Goal: Use online tool/utility: Utilize a website feature to perform a specific function

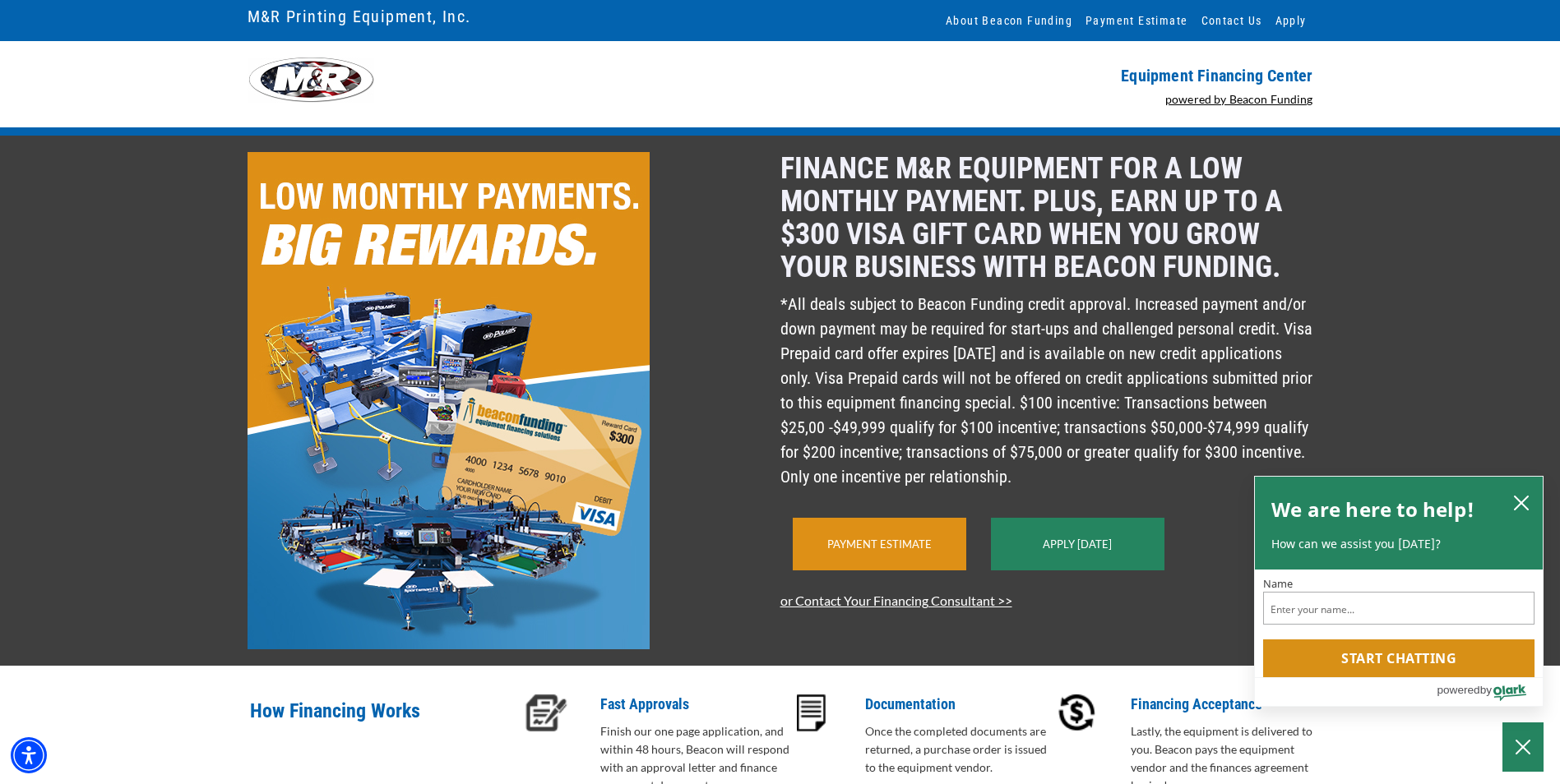
click at [903, 551] on link "Payment Estimate" at bounding box center [880, 544] width 104 height 14
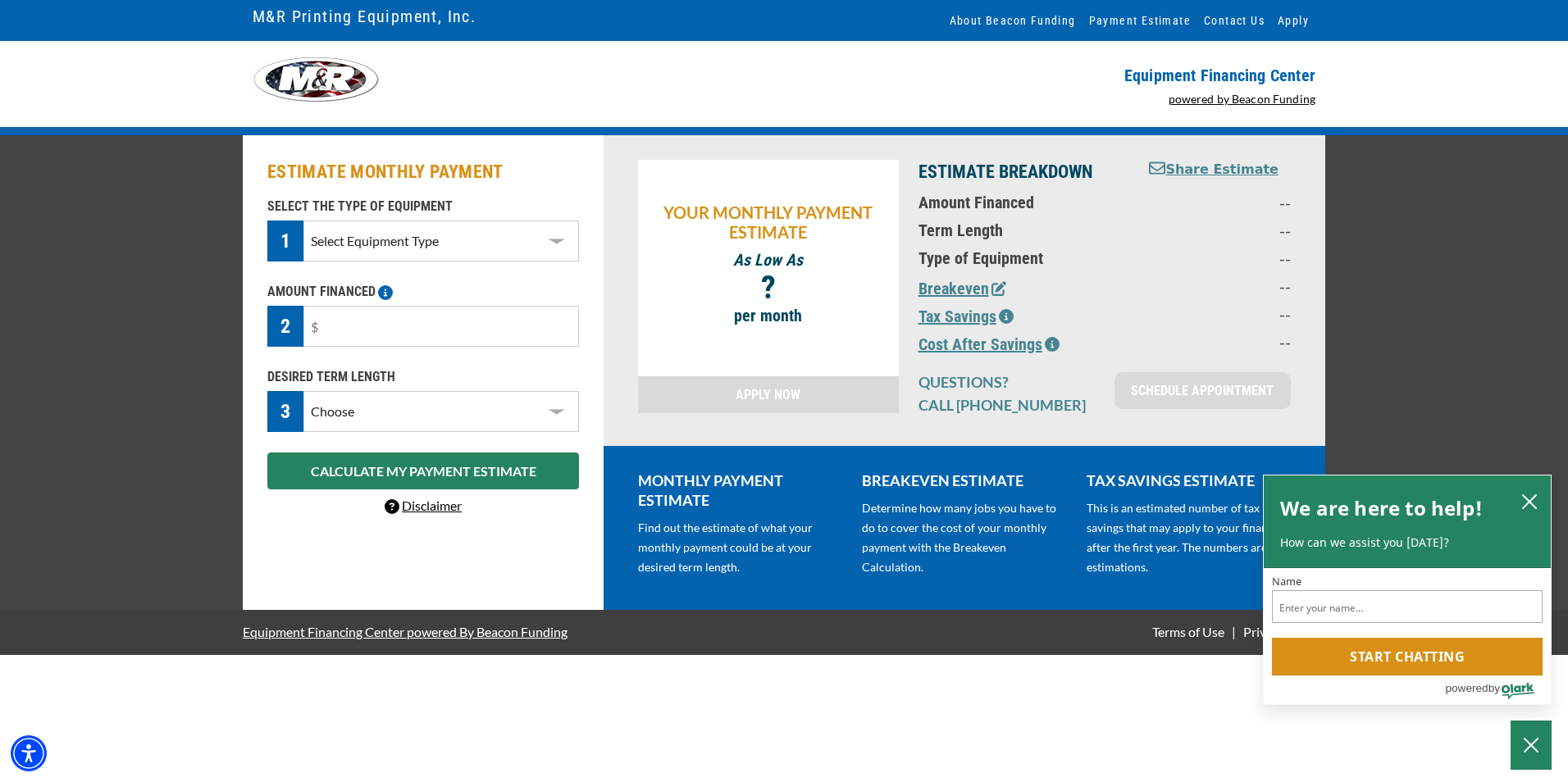
click at [562, 241] on select "Select Equipment Type DTG T-Shirt Printing Graphic Screen Printing Equipment Sc…" at bounding box center [442, 241] width 276 height 41
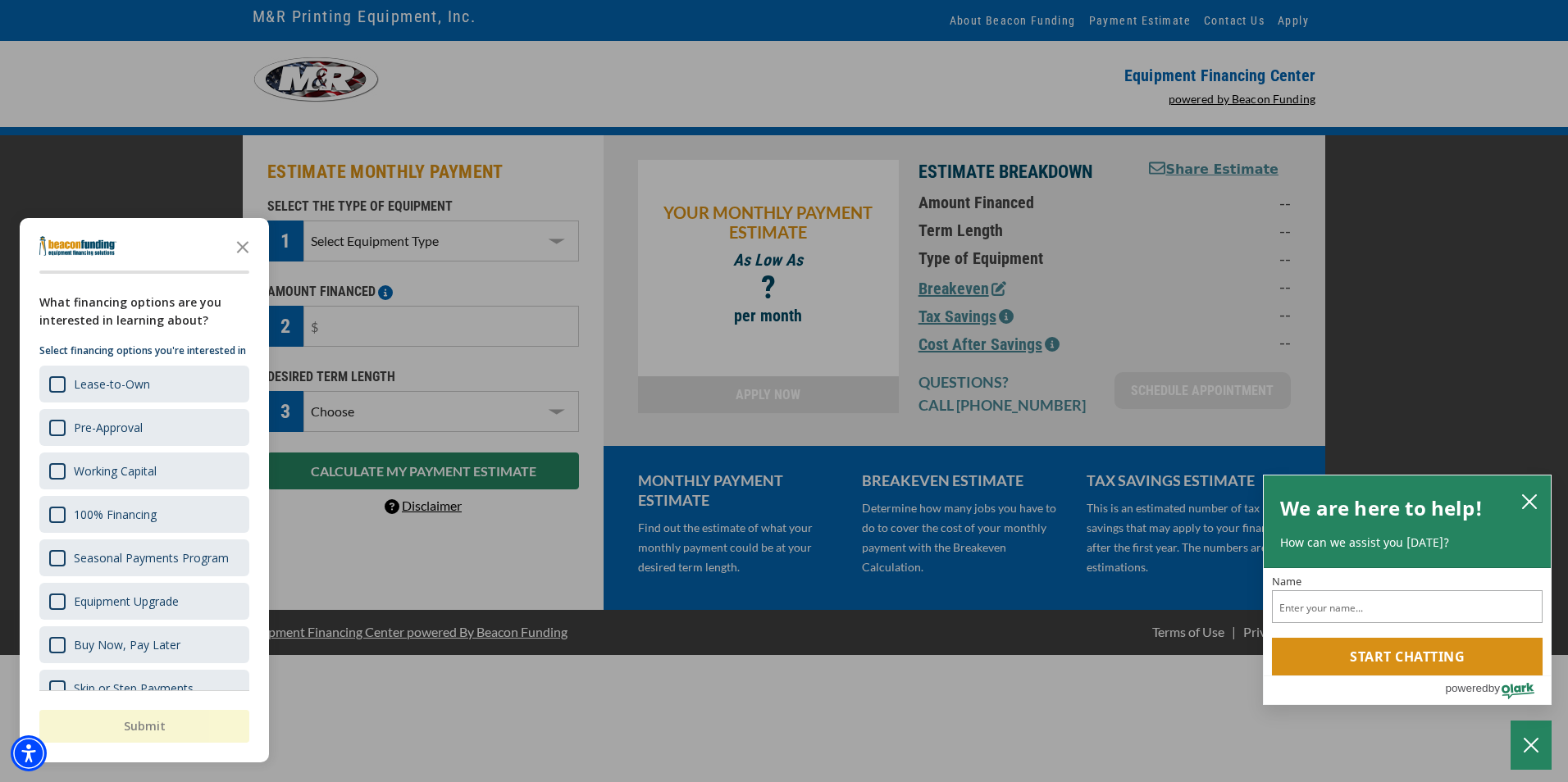
select select "2"
click at [304, 221] on select "Select Equipment Type DTG T-Shirt Printing Graphic Screen Printing Equipment Sc…" at bounding box center [442, 241] width 276 height 41
click at [245, 238] on icon "Close the survey" at bounding box center [243, 246] width 33 height 33
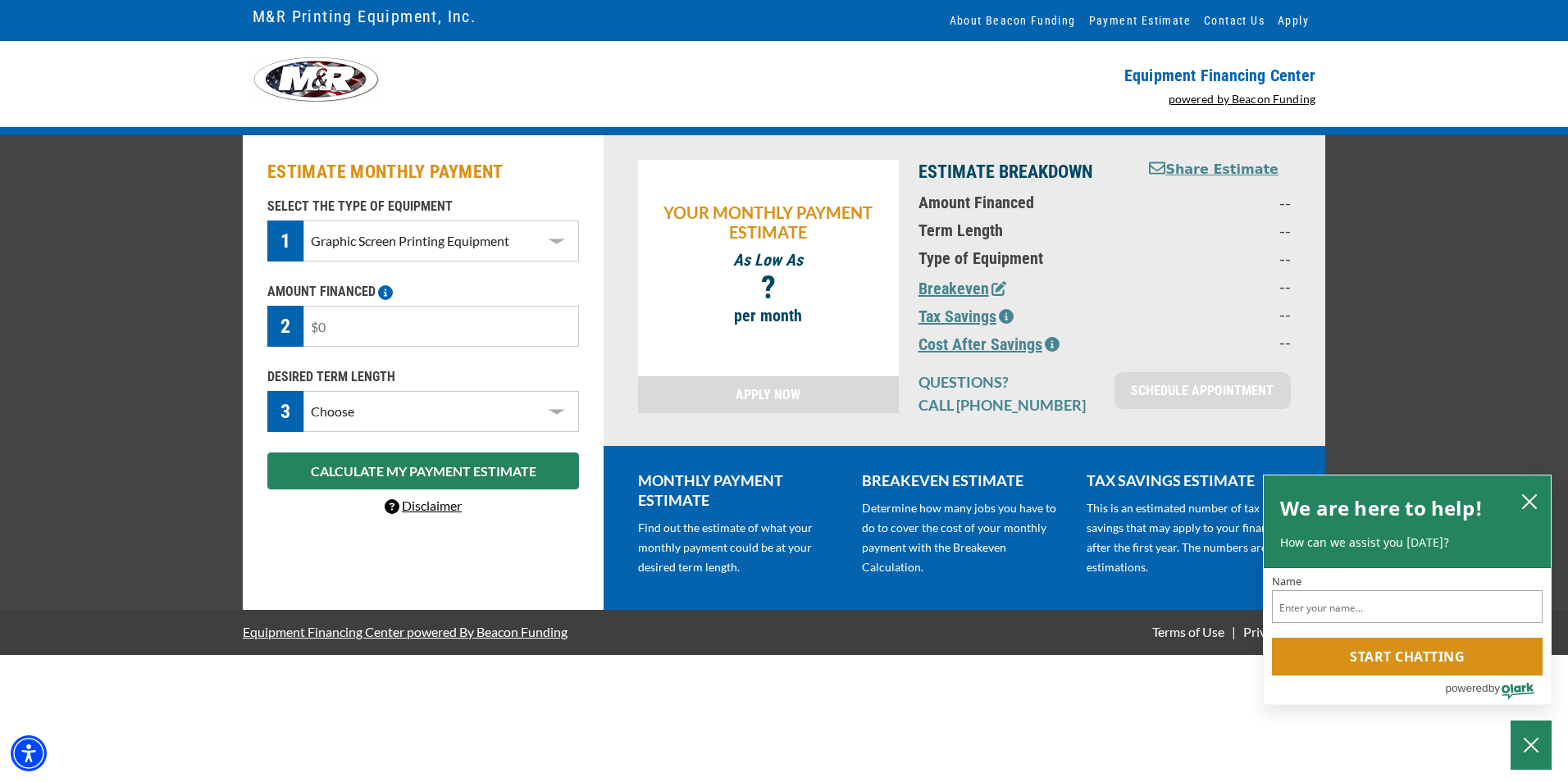
click at [332, 320] on input "text" at bounding box center [442, 326] width 276 height 41
type input "$95,000"
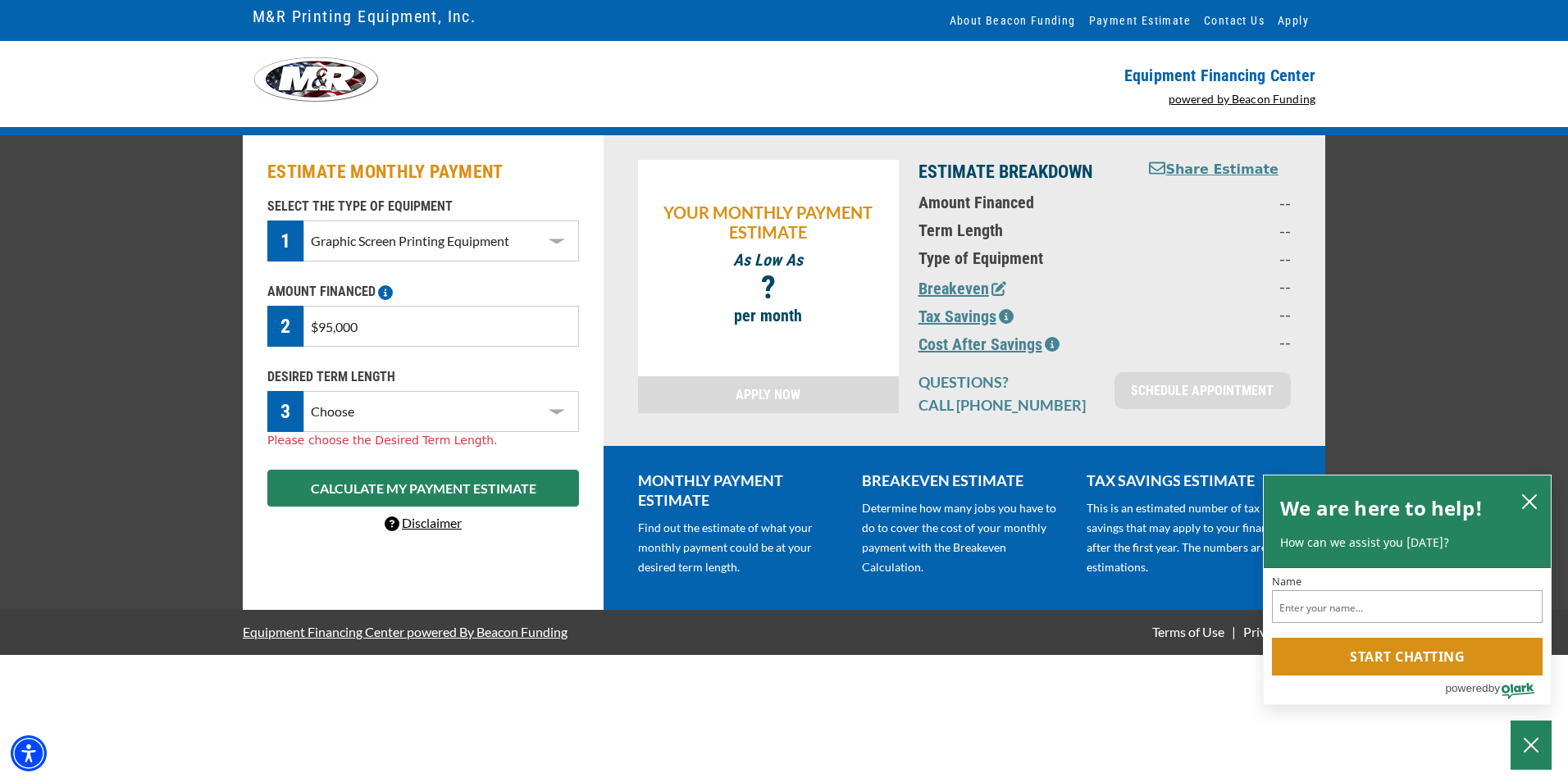
click at [560, 411] on select "Choose 36 Months 48 Months 60 Months" at bounding box center [442, 412] width 276 height 41
select select "60"
click at [304, 391] on select "Choose 36 Months 48 Months 60 Months" at bounding box center [442, 412] width 276 height 41
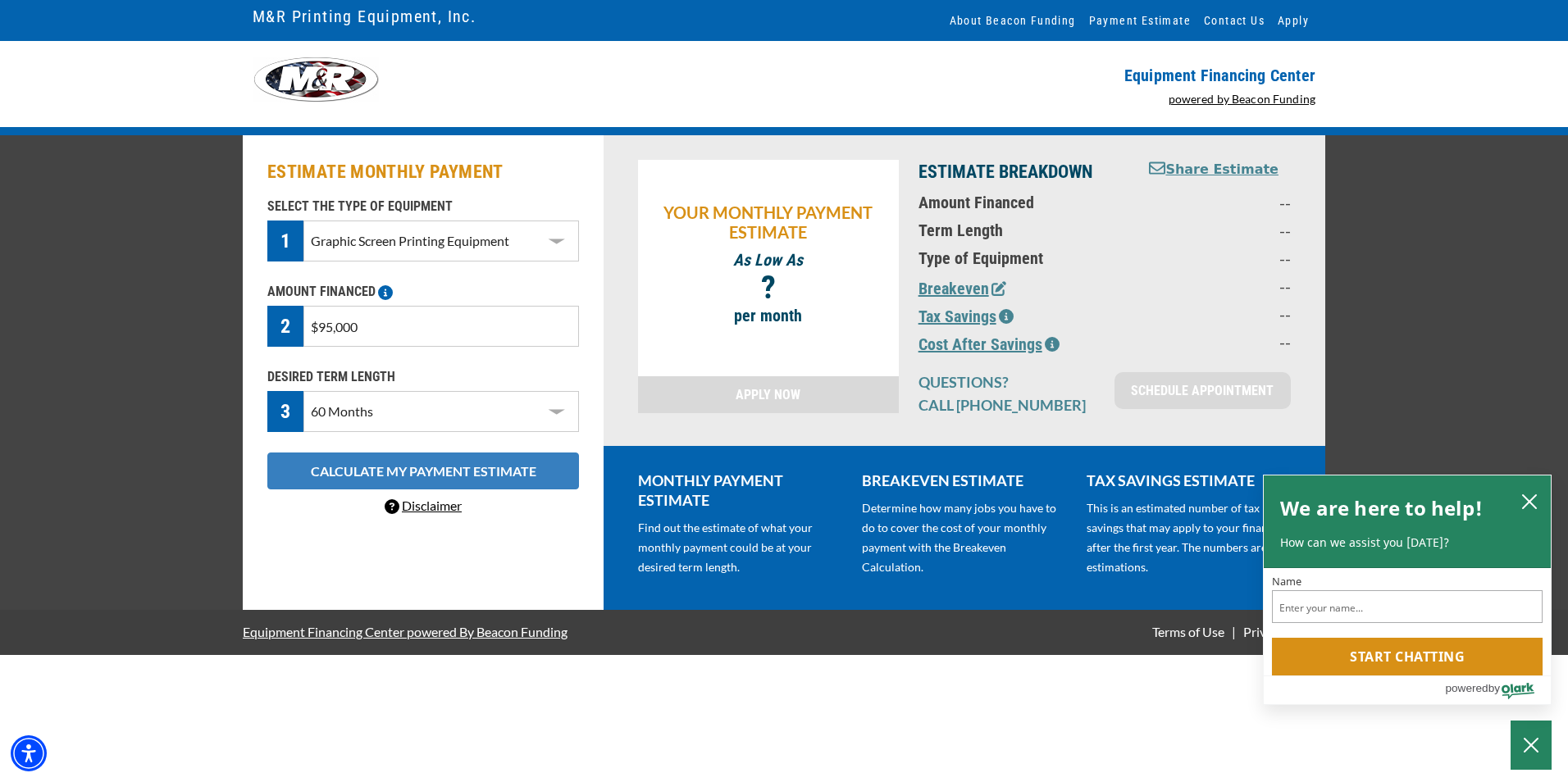
click at [431, 480] on button "CALCULATE MY PAYMENT ESTIMATE" at bounding box center [422, 471] width 311 height 37
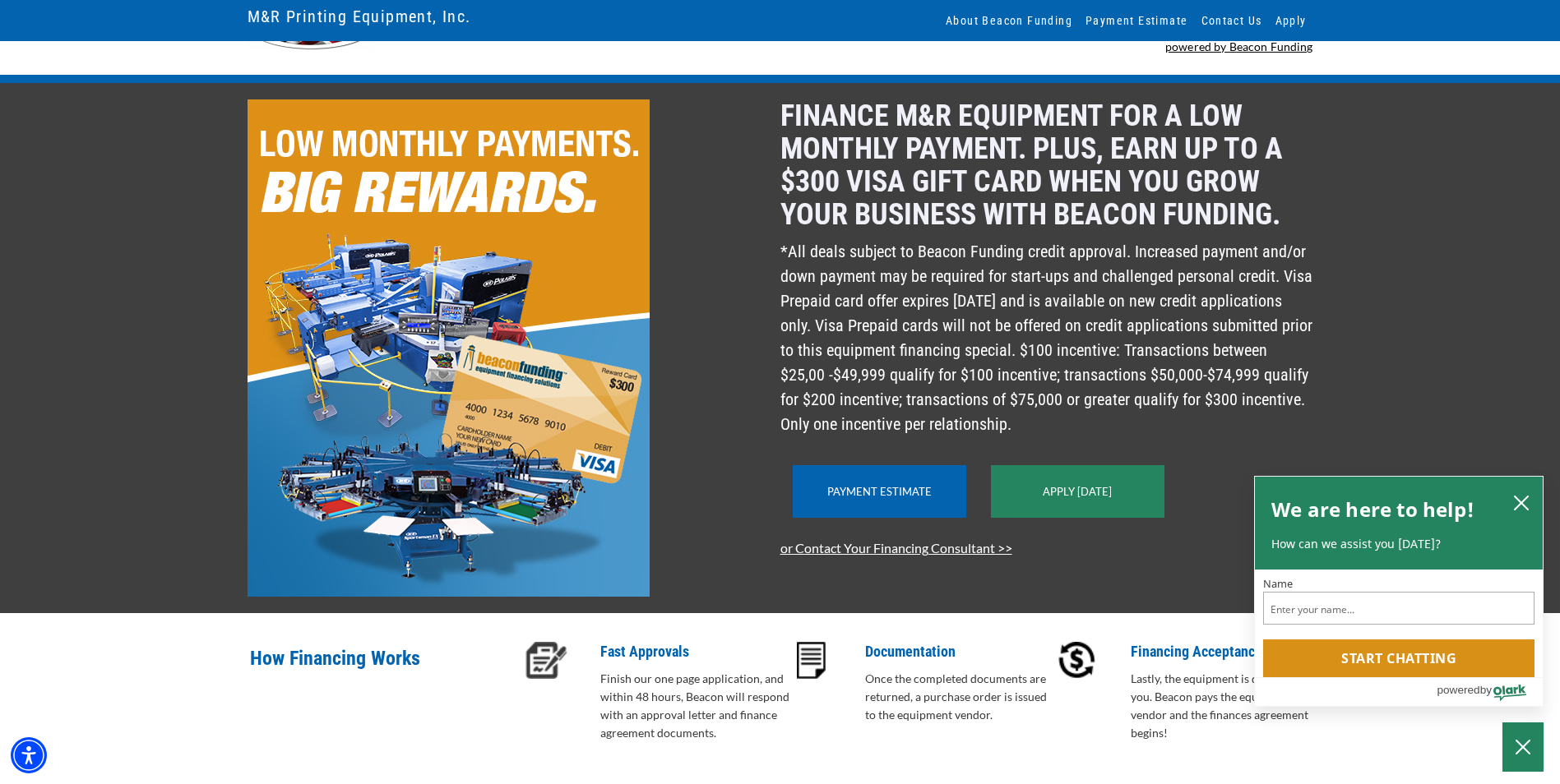
scroll to position [82, 0]
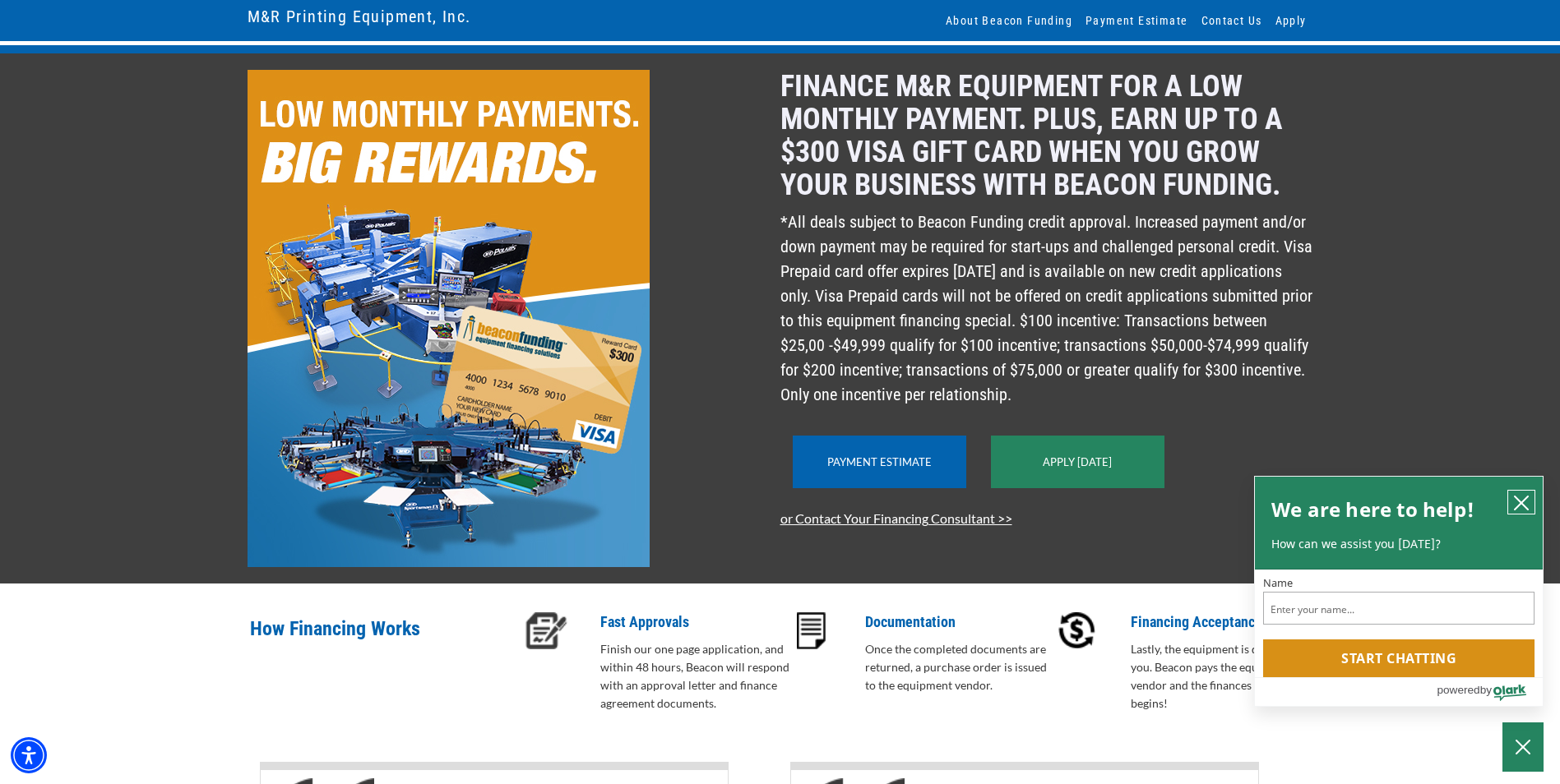
click at [1522, 495] on icon "close chatbox" at bounding box center [1521, 503] width 16 height 16
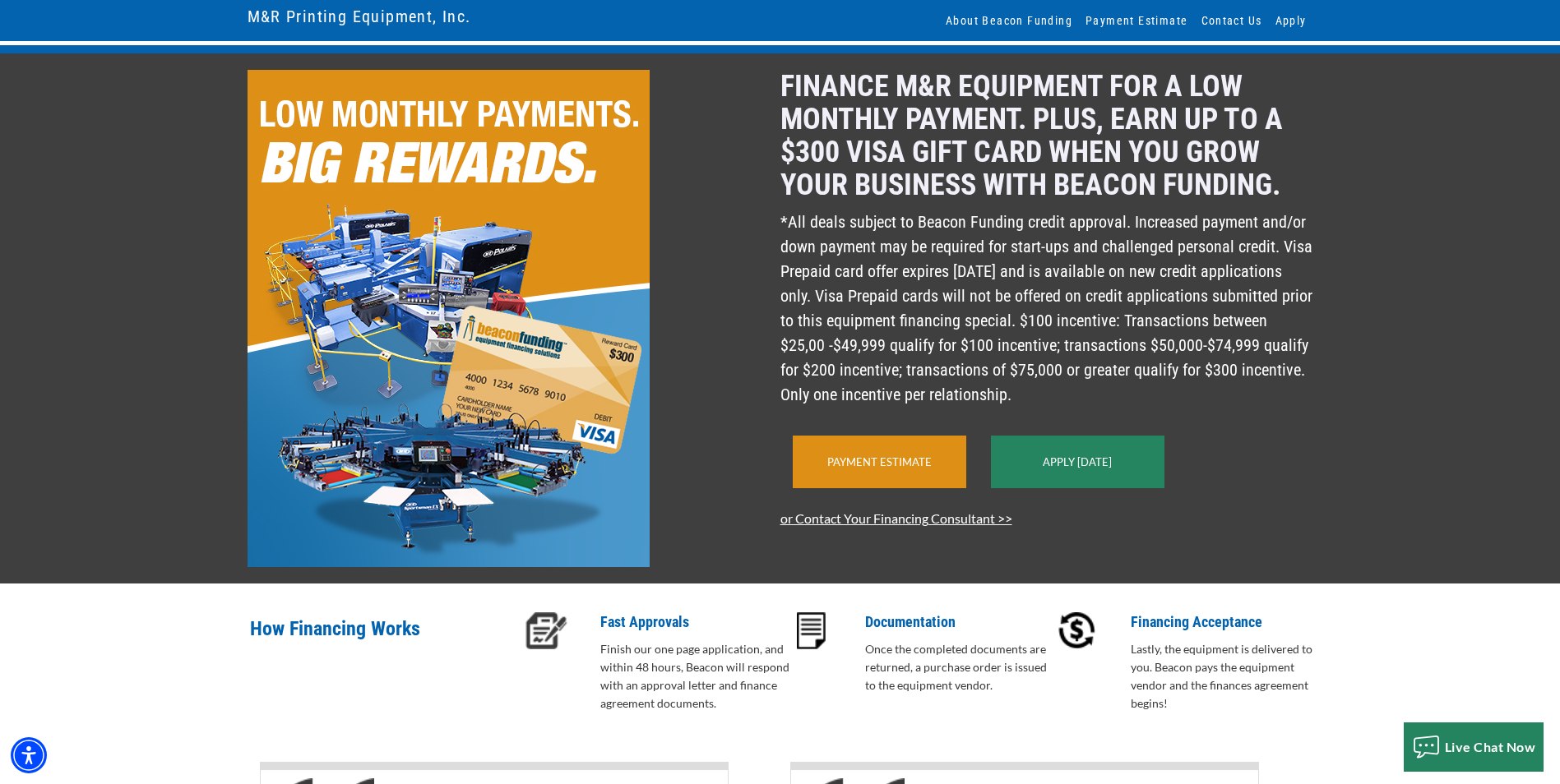
click at [895, 488] on div "Payment Estimate" at bounding box center [879, 462] width 173 height 52
